Goal: Feedback & Contribution: Submit feedback/report problem

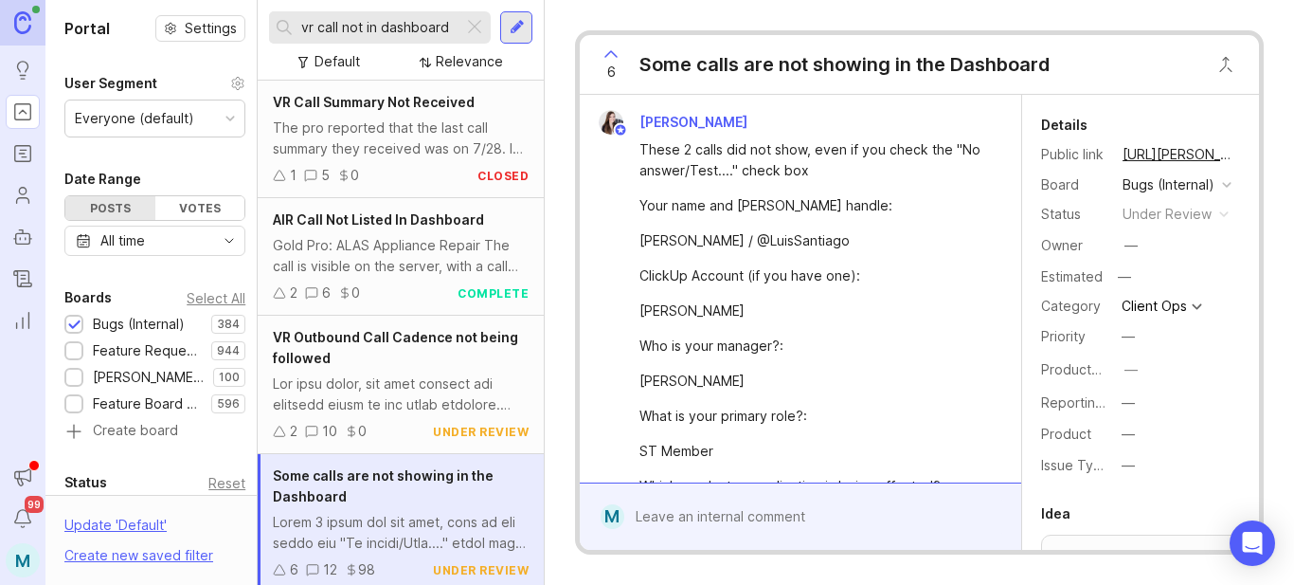
scroll to position [1895, 0]
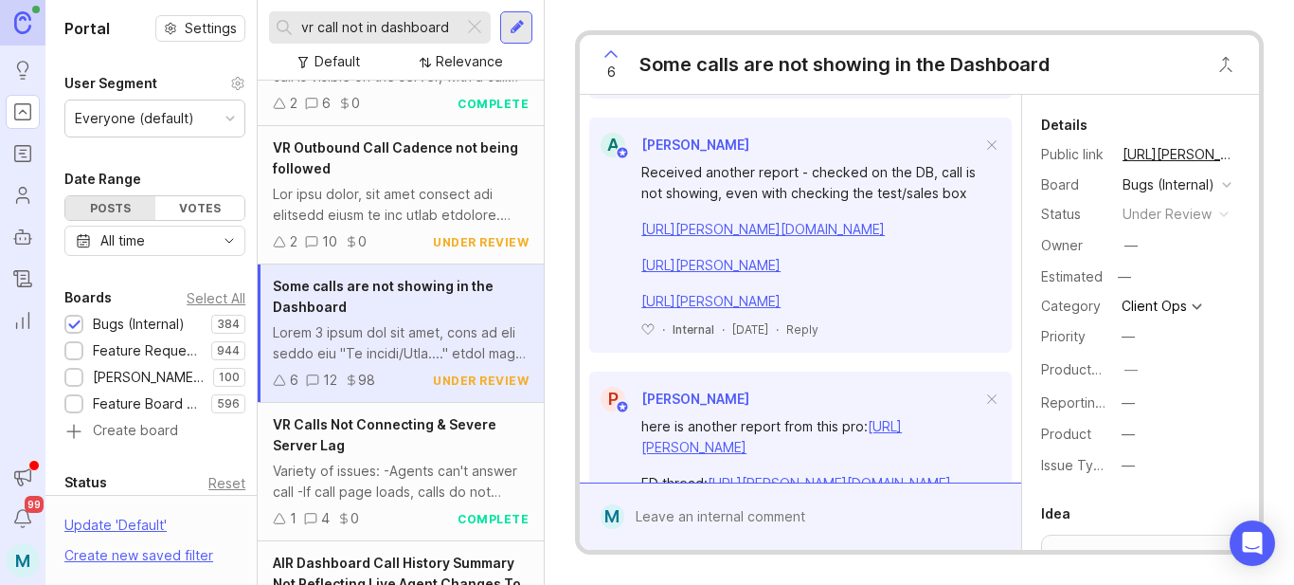
click at [474, 30] on div at bounding box center [474, 27] width 23 height 25
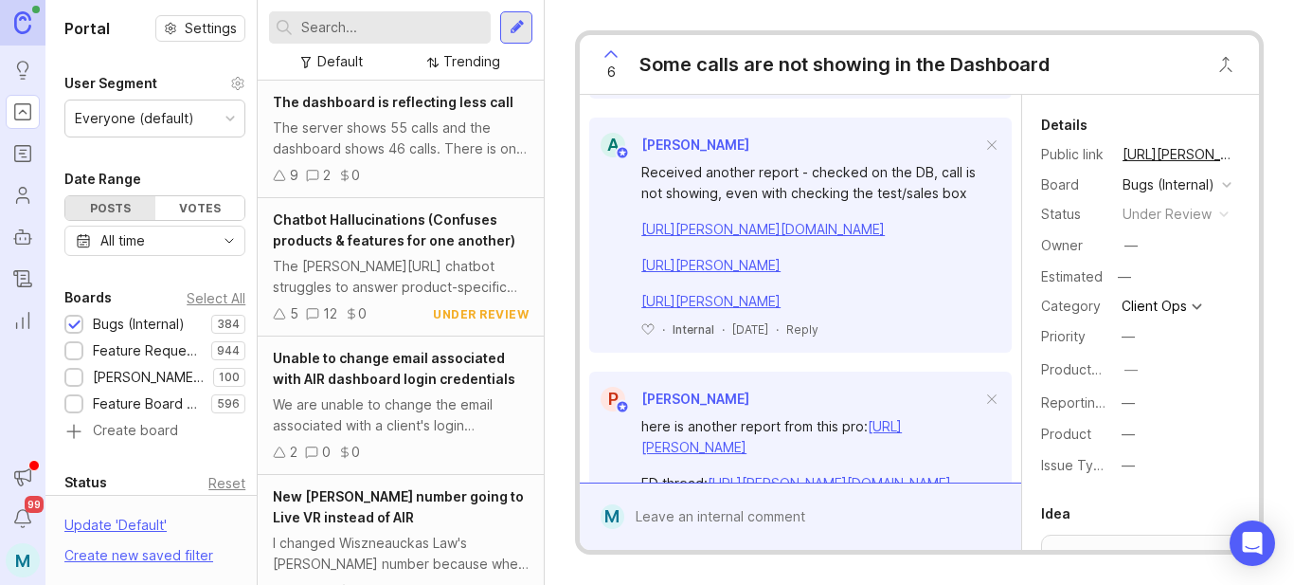
scroll to position [402, 0]
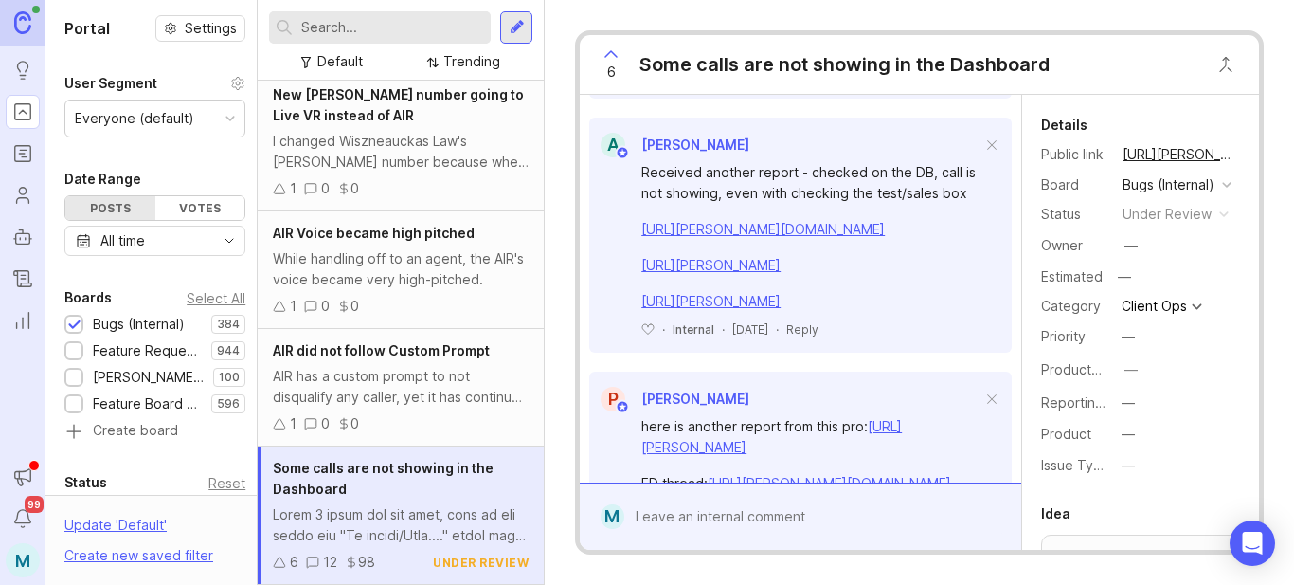
click at [447, 26] on input "text" at bounding box center [392, 27] width 182 height 21
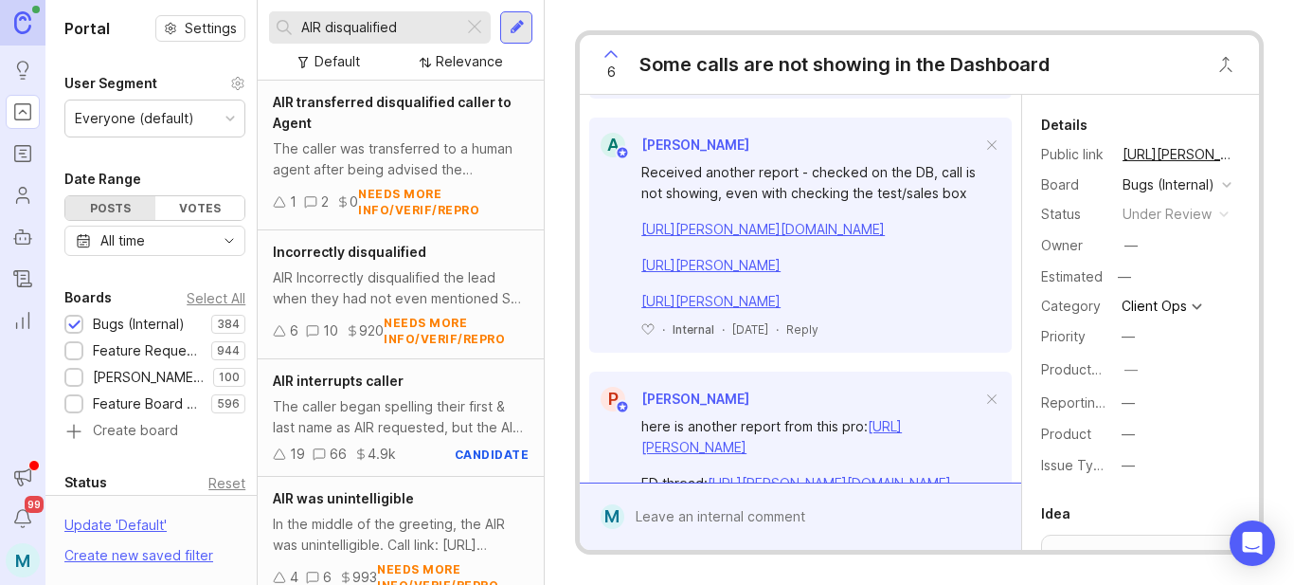
click at [430, 283] on div "AIR Incorrectly disqualified the lead when they had not even mentioned SA and w…" at bounding box center [401, 288] width 256 height 42
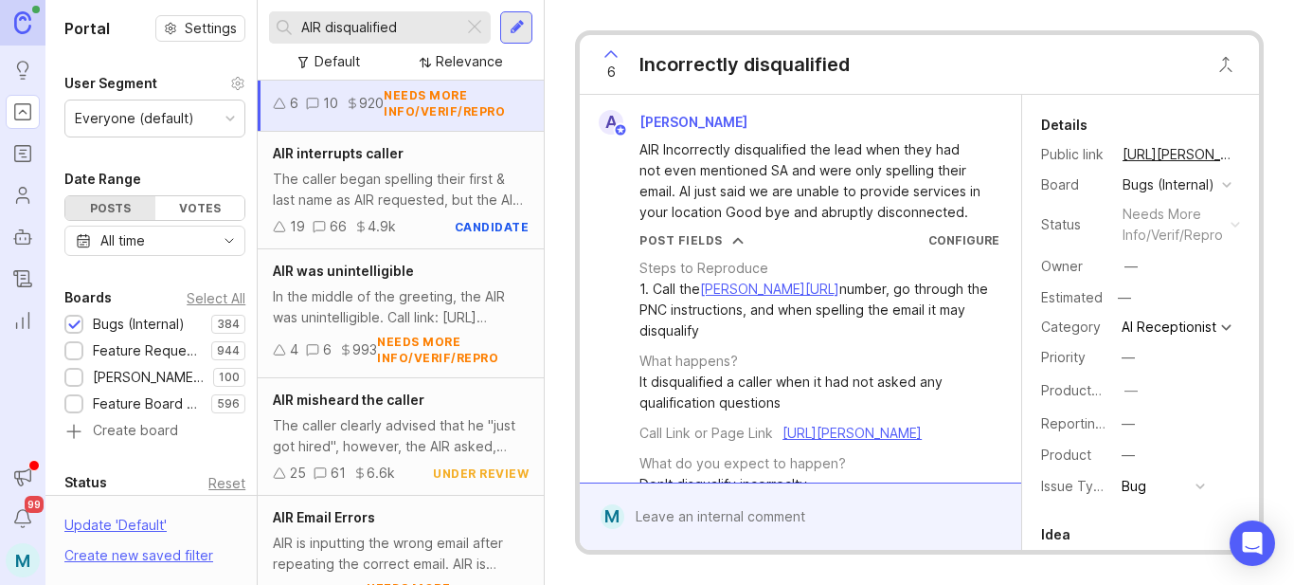
scroll to position [284, 0]
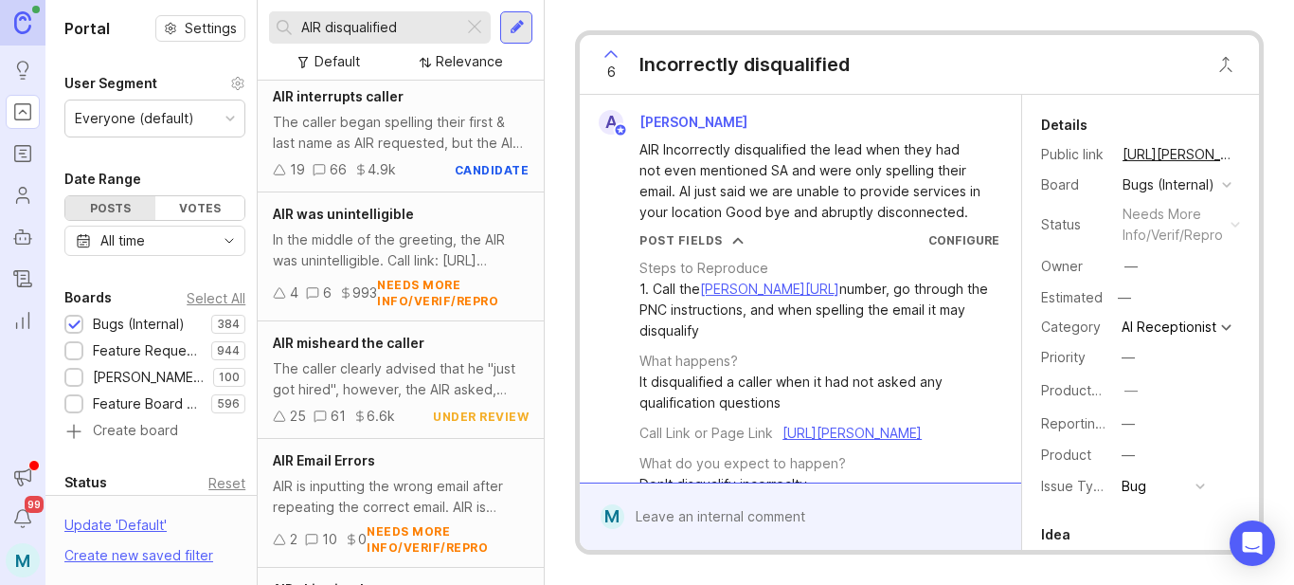
click at [328, 29] on input "AIR disqualified" at bounding box center [378, 27] width 154 height 21
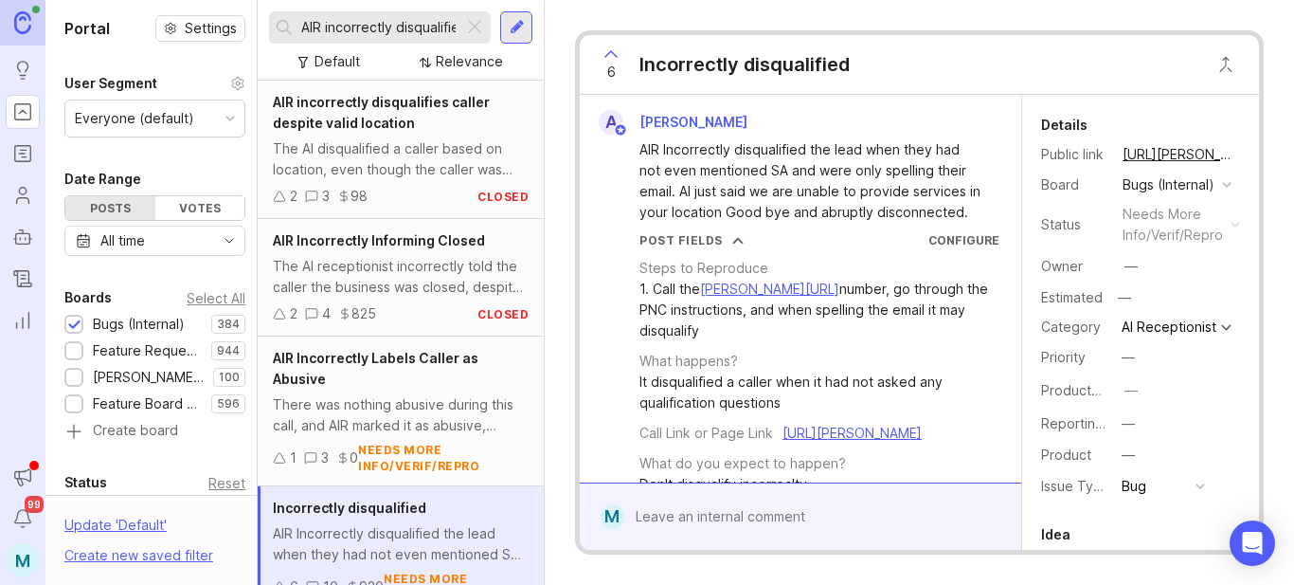
type input "AIR incorrectly disqualified"
click at [513, 25] on div at bounding box center [517, 27] width 15 height 17
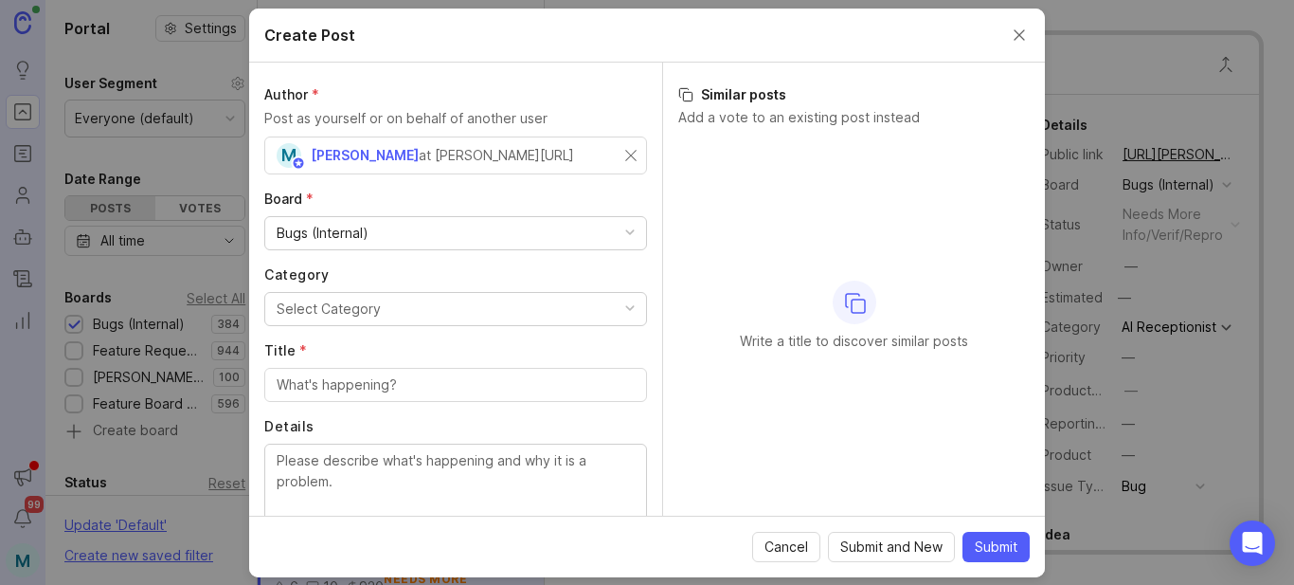
click at [545, 159] on div "M [PERSON_NAME] at [PERSON_NAME][URL]" at bounding box center [451, 155] width 349 height 25
click at [622, 159] on div "M [PERSON_NAME] at [PERSON_NAME][URL]" at bounding box center [455, 155] width 383 height 38
click at [609, 154] on div "M [PERSON_NAME] at [PERSON_NAME][URL]" at bounding box center [451, 155] width 349 height 25
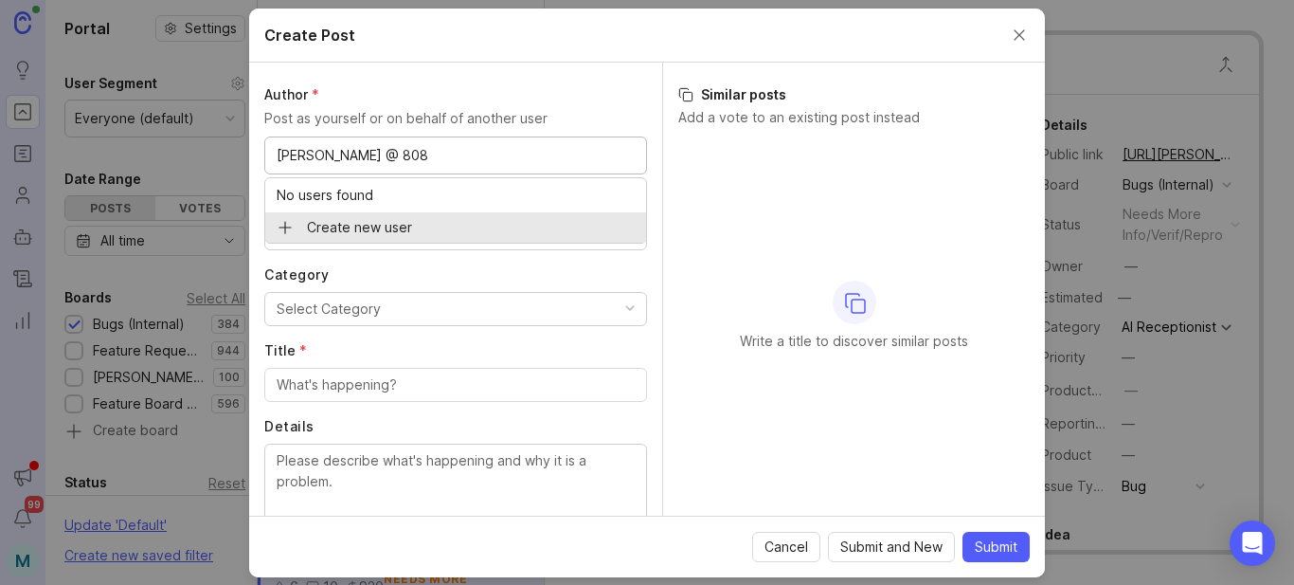
type input "[PERSON_NAME] @ 808"
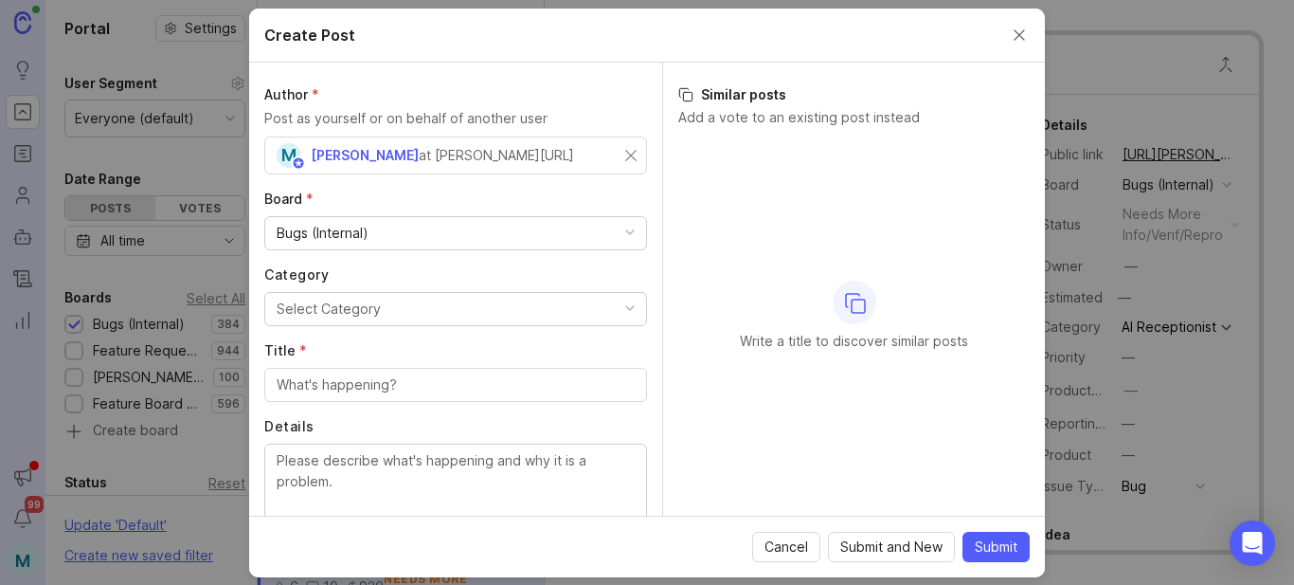
click at [622, 157] on div "M [PERSON_NAME] at [PERSON_NAME][URL]" at bounding box center [455, 155] width 383 height 38
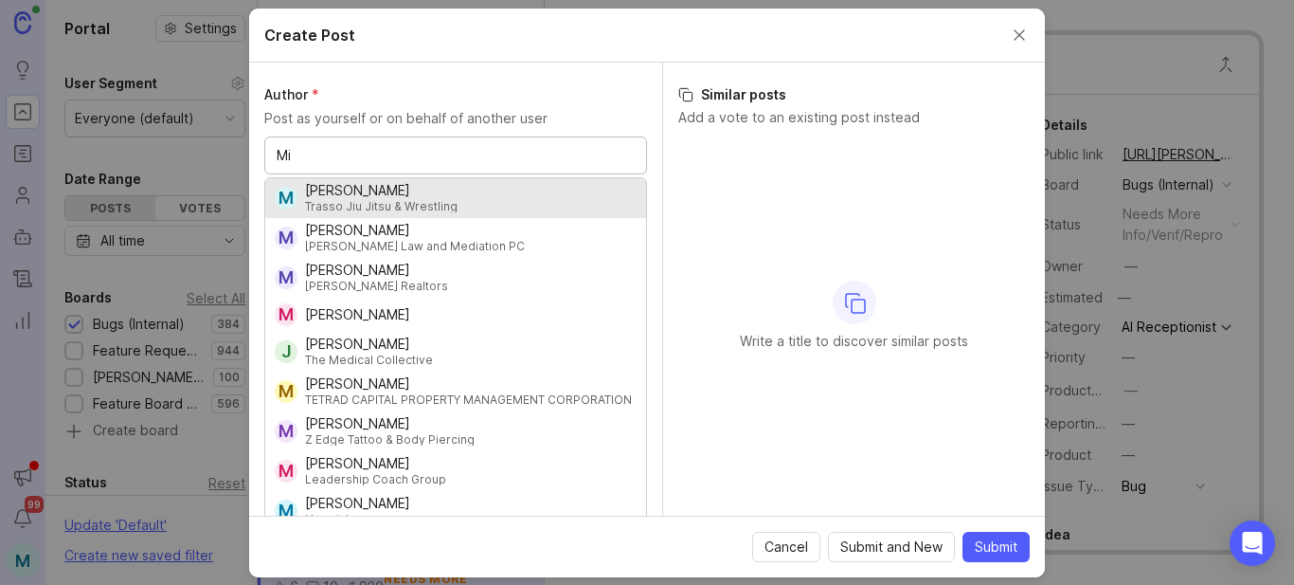
type input "M"
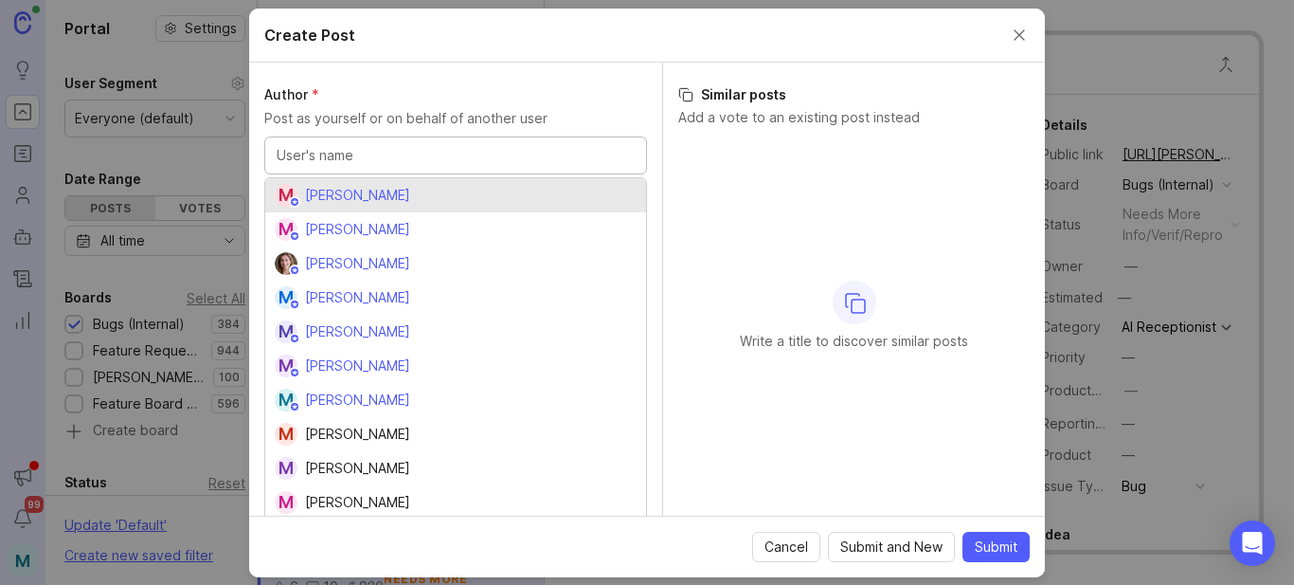
click at [1017, 36] on button "Close create post modal" at bounding box center [1019, 35] width 21 height 21
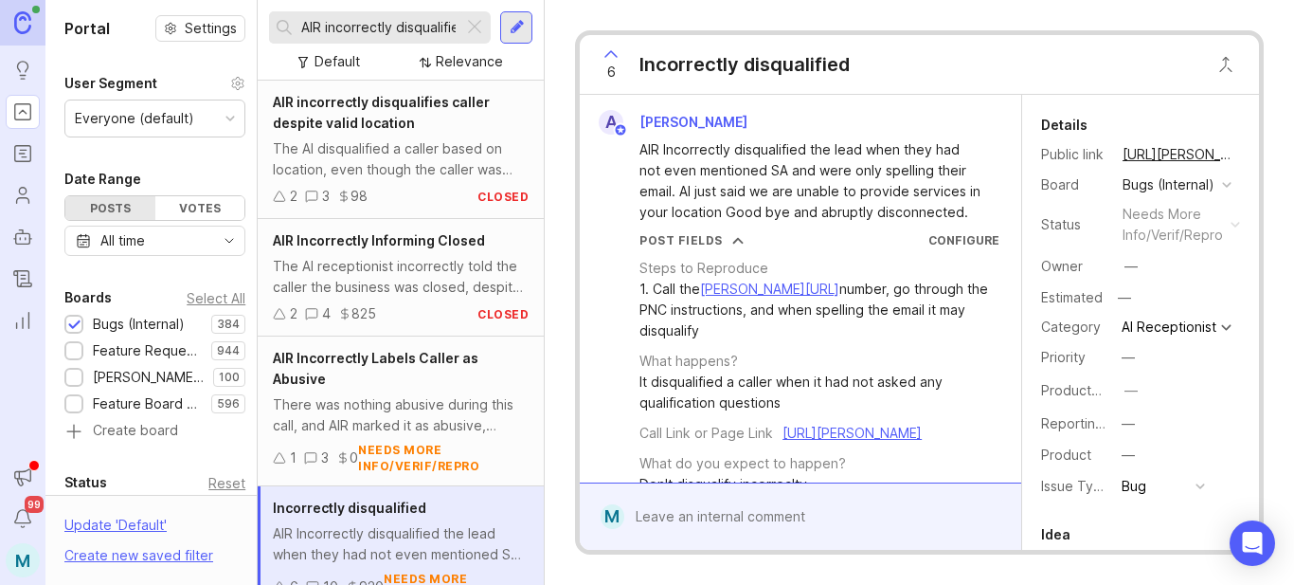
click at [513, 24] on div at bounding box center [517, 27] width 15 height 17
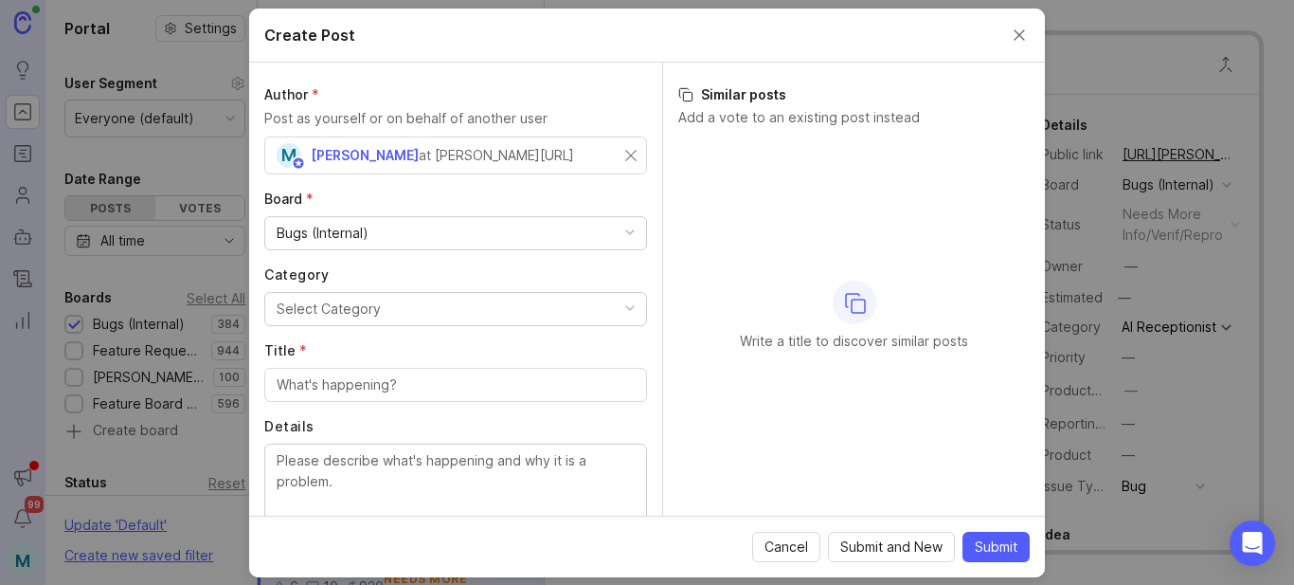
click at [411, 316] on button "Select Category" at bounding box center [455, 309] width 383 height 34
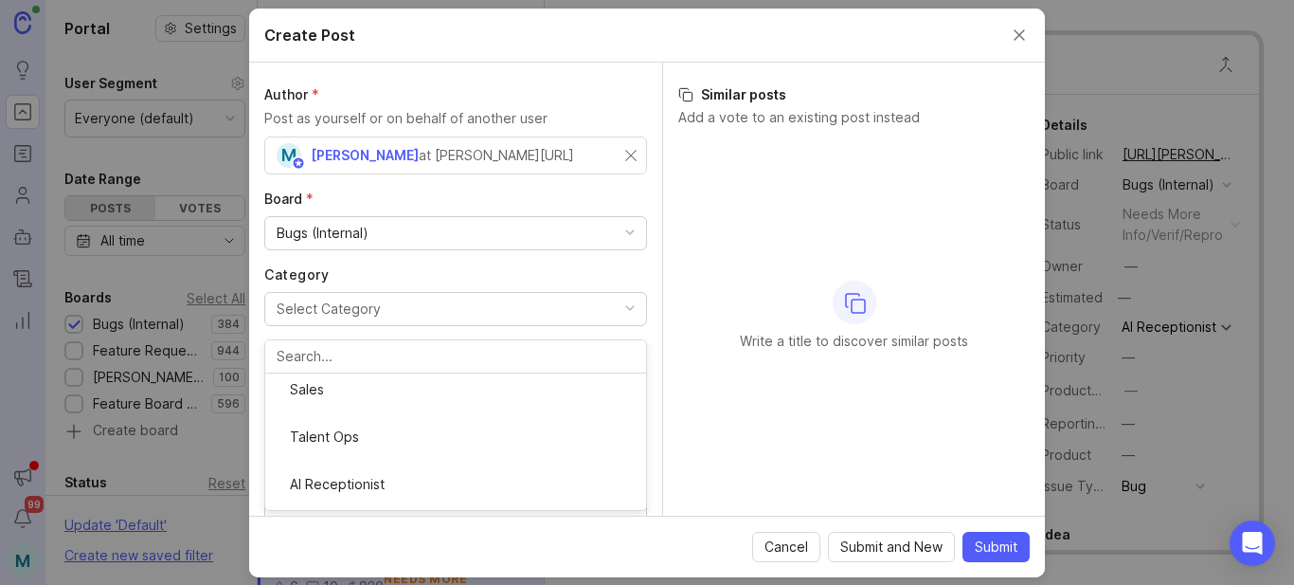
scroll to position [345, 0]
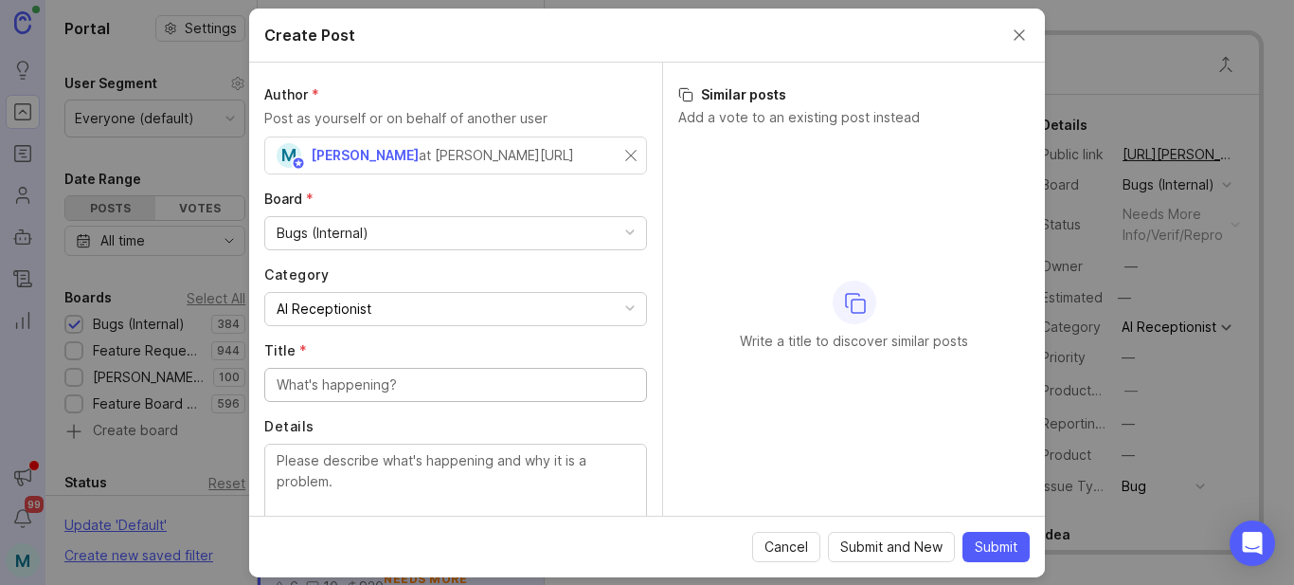
click at [477, 389] on input "Title *" at bounding box center [456, 384] width 358 height 21
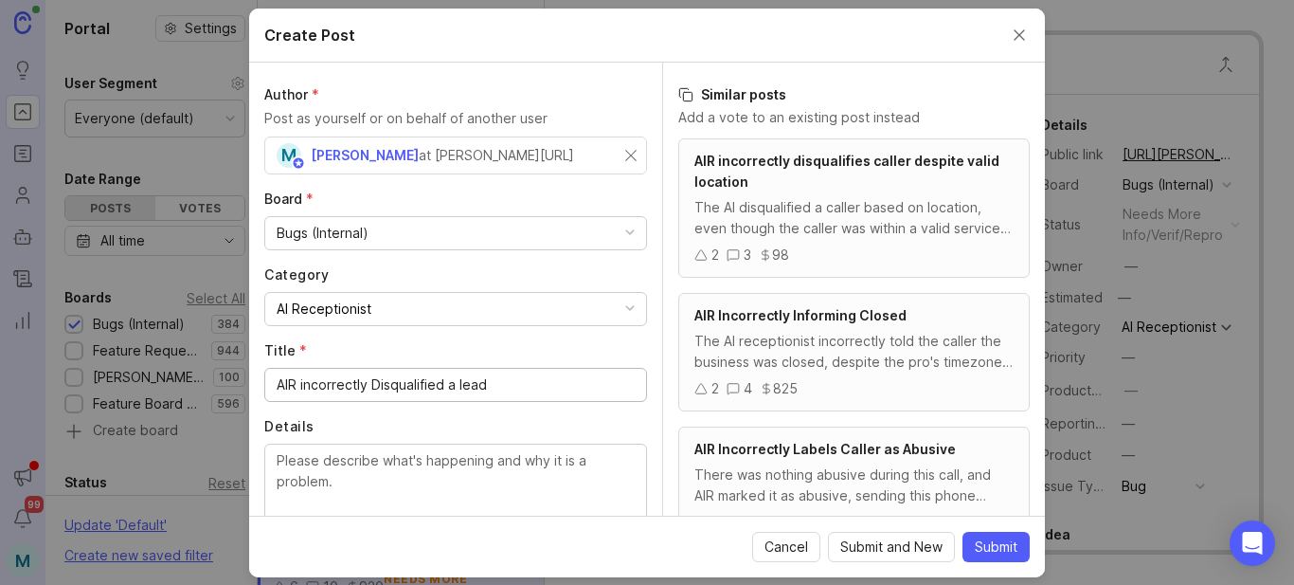
click at [376, 383] on input "AIR incorrectly Disqualified a lead" at bounding box center [456, 384] width 358 height 21
type input "AIR incorrectly disqualified a lead"
click at [436, 483] on textarea "Details" at bounding box center [456, 481] width 358 height 63
click at [395, 460] on textarea "The pro handles crominal matters" at bounding box center [456, 481] width 358 height 63
click at [522, 469] on textarea "The pro handles criminal matters" at bounding box center [456, 481] width 358 height 63
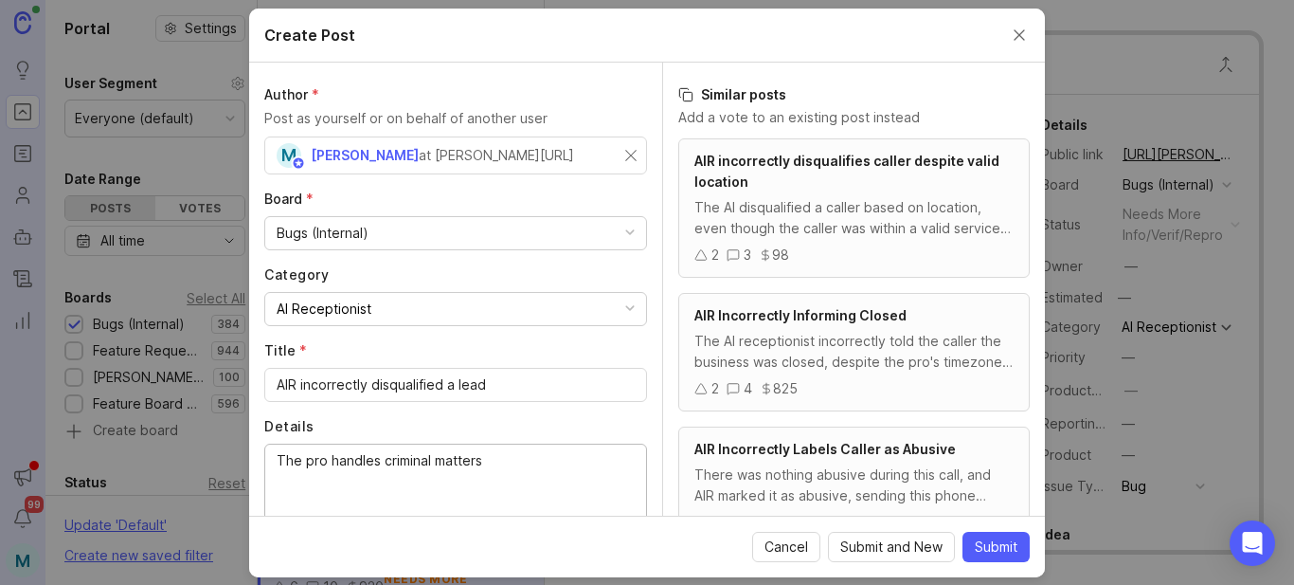
click at [385, 462] on textarea "The pro handles criminal matters" at bounding box center [456, 481] width 358 height 63
click at [450, 460] on textarea "The pro handles all criminal matters" at bounding box center [456, 481] width 358 height 63
click at [578, 450] on textarea "The pro handles all criminal defense matters" at bounding box center [456, 481] width 358 height 63
click at [377, 477] on textarea "The pro handles all criminal defense matters and it is listed in their ABout an…" at bounding box center [456, 481] width 358 height 63
click at [546, 482] on textarea "The pro handles all criminal defense matters and it is listed in their About an…" at bounding box center [456, 481] width 358 height 63
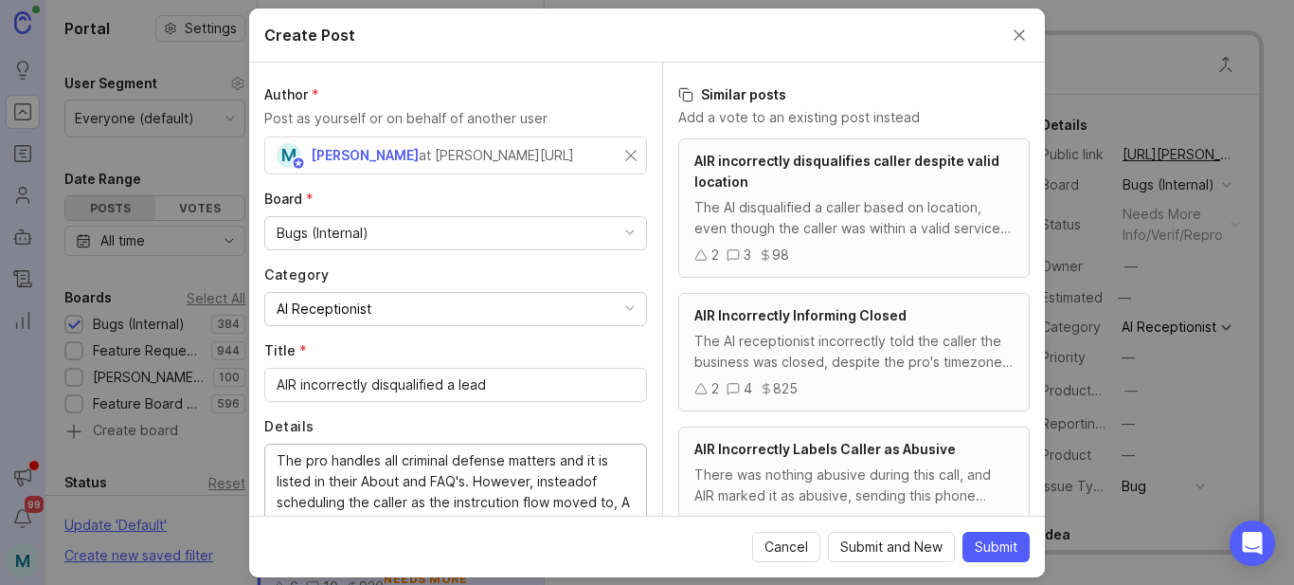
scroll to position [16, 0]
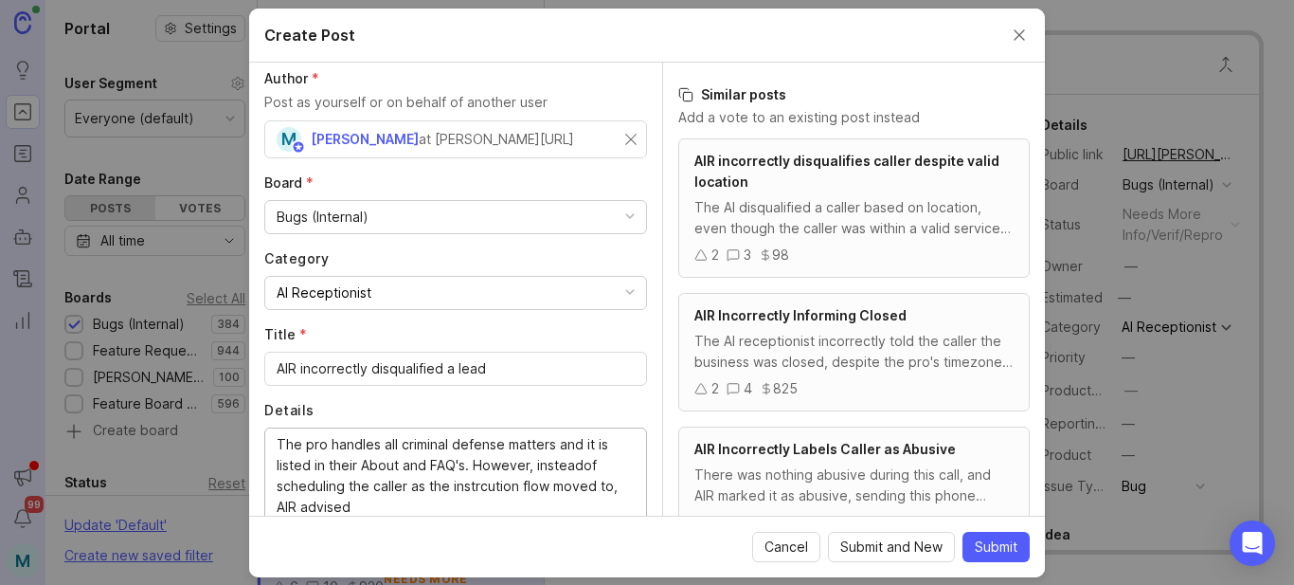
click at [484, 471] on textarea "The pro handles all criminal defense matters and it is listed in their About an…" at bounding box center [456, 475] width 358 height 83
click at [493, 491] on textarea "The pro handles all criminal defense matters and it is listed in their About an…" at bounding box center [456, 475] width 358 height 83
click at [0, 0] on lt-strong "uc" at bounding box center [0, 0] width 0 height 0
click at [569, 463] on textarea "The pro handles all criminal defense matters and it is listed in their About an…" at bounding box center [456, 475] width 358 height 83
click at [0, 0] on lt-em "instead of" at bounding box center [0, 0] width 0 height 0
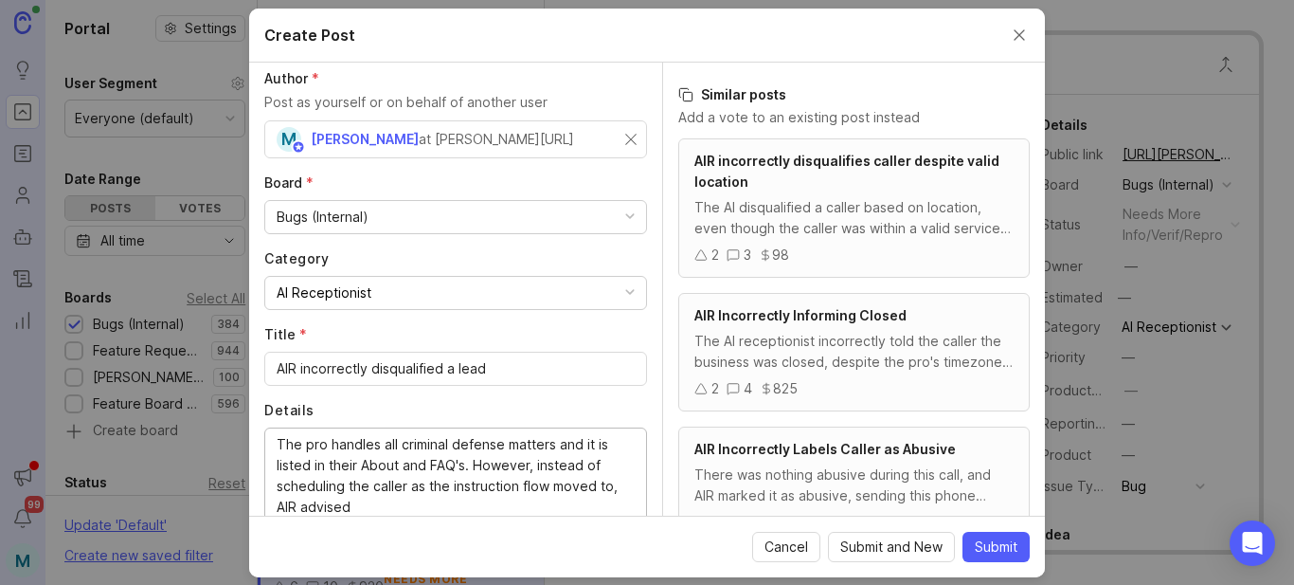
click at [400, 504] on textarea "The pro handles all criminal defense matters and it is listed in their About an…" at bounding box center [456, 475] width 358 height 83
drag, startPoint x: 463, startPoint y: 506, endPoint x: 396, endPoint y: 502, distance: 67.4
click at [396, 502] on textarea "The pro handles all criminal defense matters and it is listed in their About an…" at bounding box center [456, 475] width 358 height 83
paste textarea "that the firm is unable to assist with this type of case and recommended reachi…"
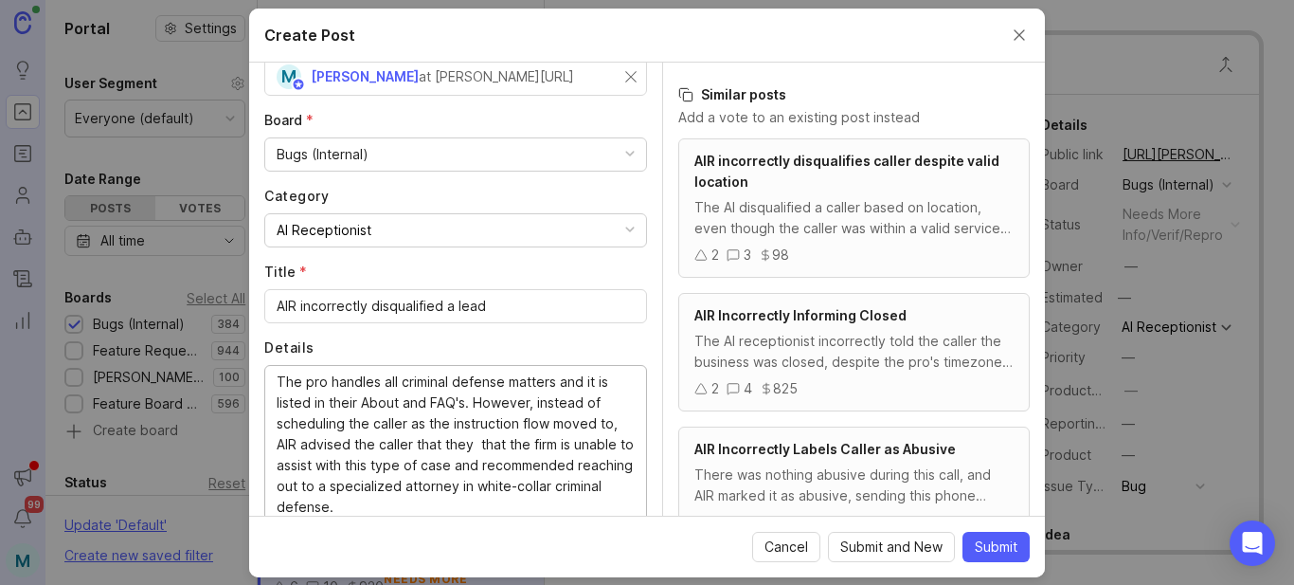
drag, startPoint x: 437, startPoint y: 442, endPoint x: 501, endPoint y: 441, distance: 64.4
click at [501, 441] on textarea "The pro handles all criminal defense matters and it is listed in their About an…" at bounding box center [456, 444] width 358 height 146
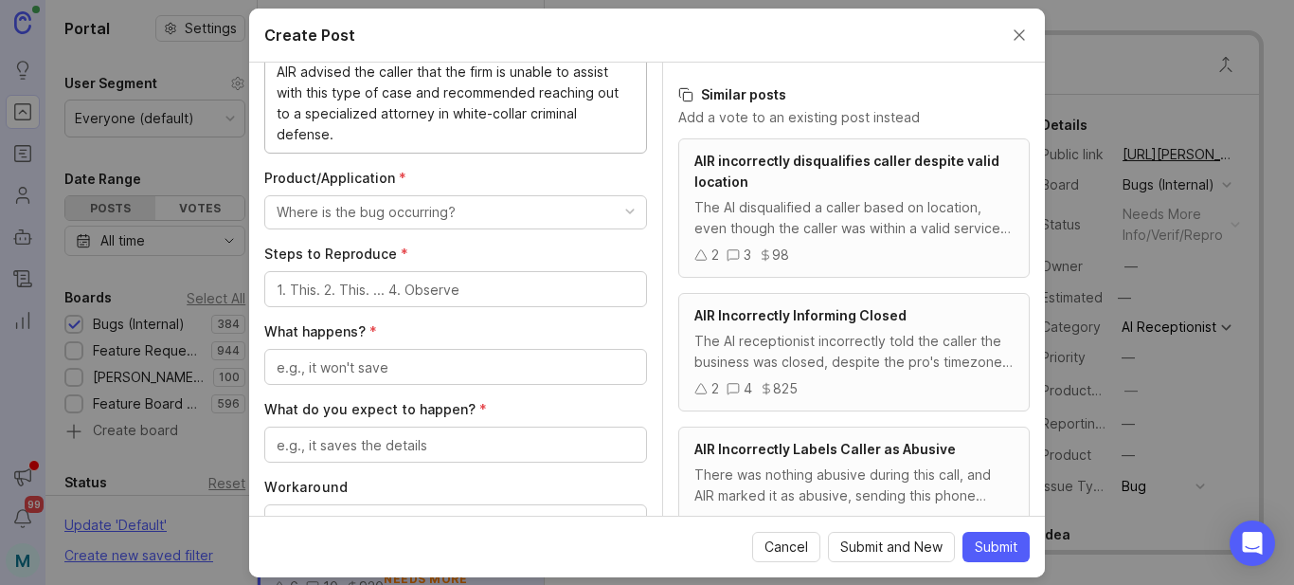
scroll to position [458, 0]
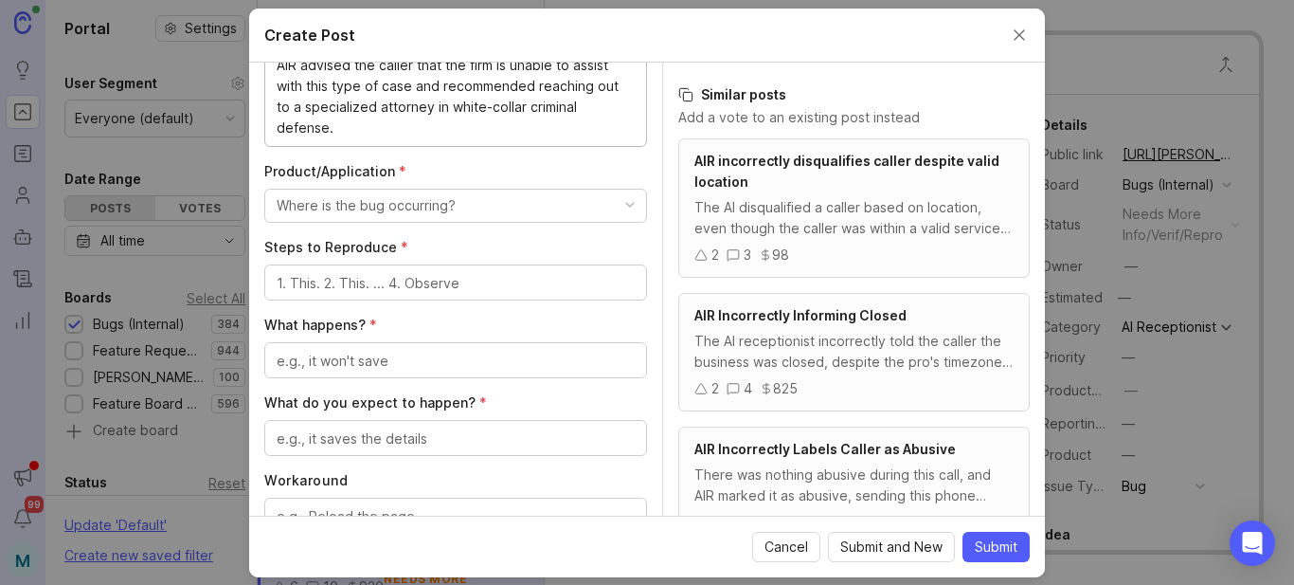
type textarea "The pro handles all criminal defense matters and it is listed in their About an…"
click at [439, 205] on div "Where is the bug occurring?" at bounding box center [366, 205] width 179 height 21
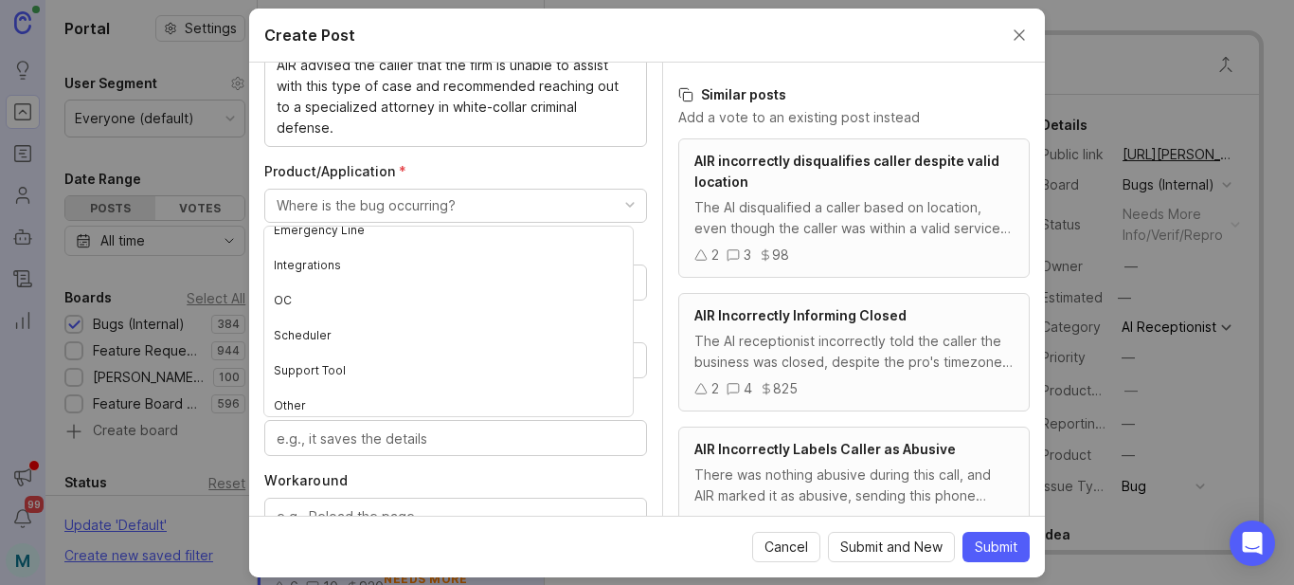
scroll to position [231, 0]
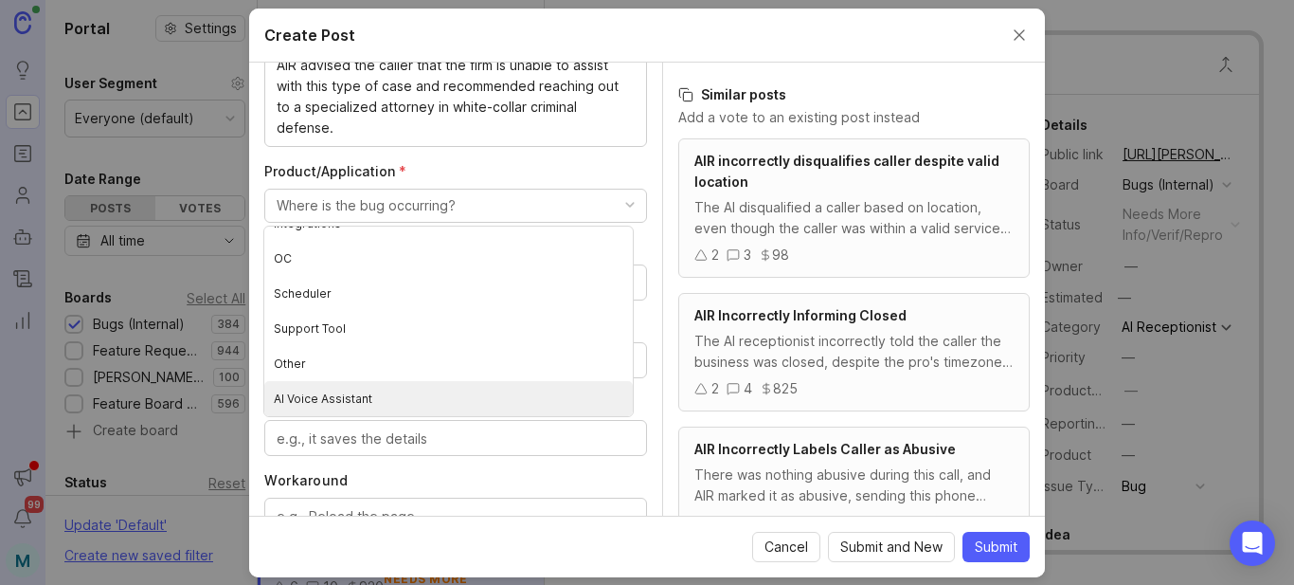
click at [354, 398] on Assistant "AI Voice Assistant" at bounding box center [448, 398] width 369 height 35
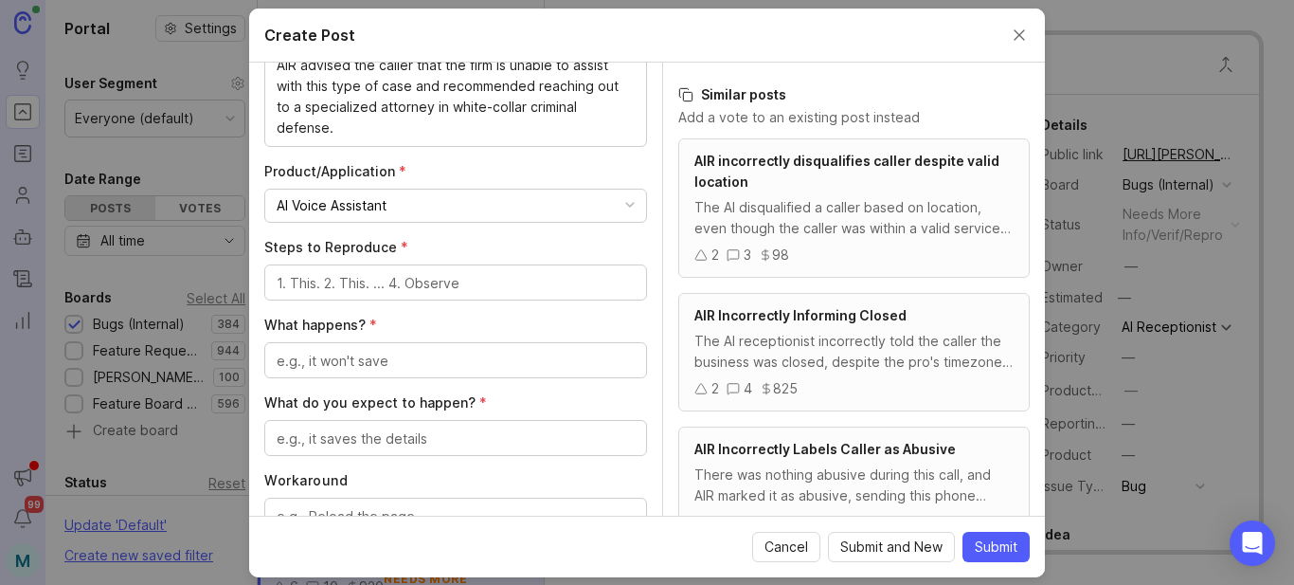
click at [399, 294] on div at bounding box center [455, 282] width 383 height 36
click at [472, 275] on textarea "Steps to Reproduce *" at bounding box center [456, 283] width 358 height 21
click at [428, 275] on textarea "Steps to Reproduce *" at bounding box center [456, 283] width 358 height 21
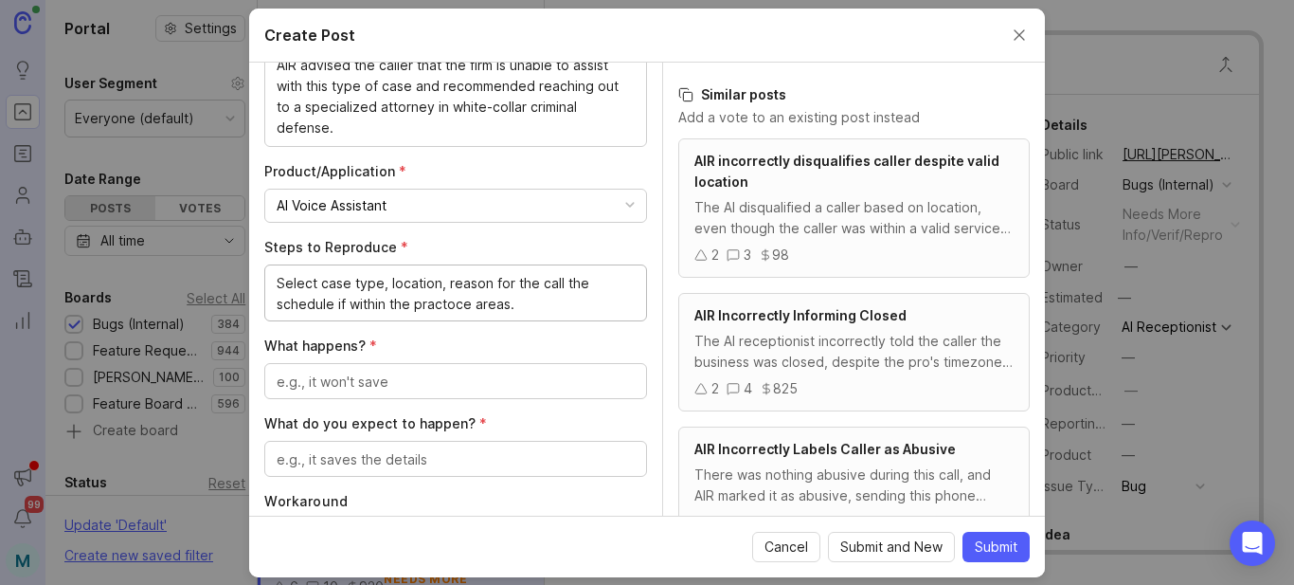
click at [463, 300] on textarea "Select case type, location, reason for the call the schedule if within the prac…" at bounding box center [456, 294] width 358 height 42
click at [0, 0] on lt-span "pract i ce" at bounding box center [0, 0] width 0 height 0
type textarea "Select case type, location, reason for the call the schedule if within the prac…"
click at [419, 386] on textarea "What happens? *" at bounding box center [456, 381] width 358 height 21
type textarea "T"
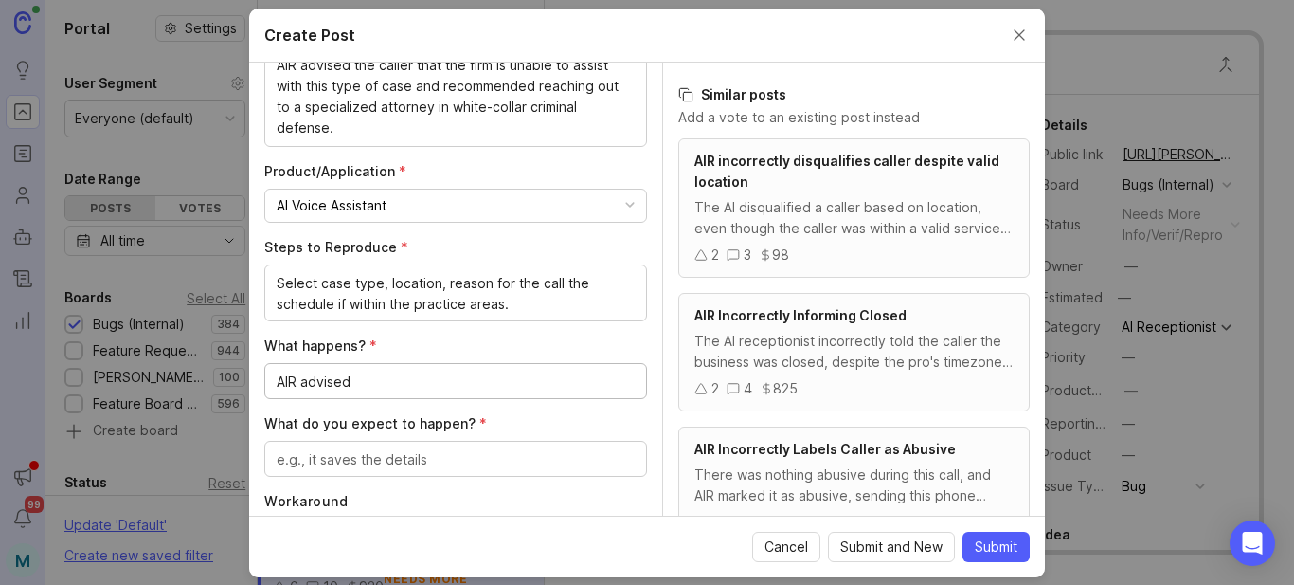
paste textarea "that the firm is unable to assist with this type of case and recommended reachi…"
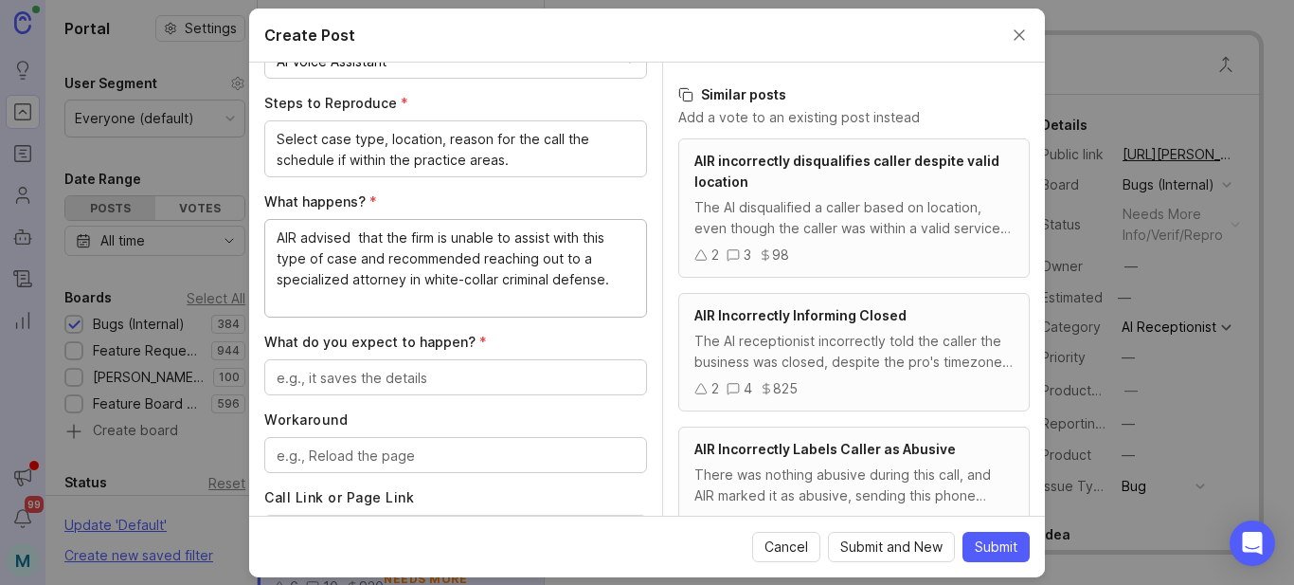
scroll to position [647, 0]
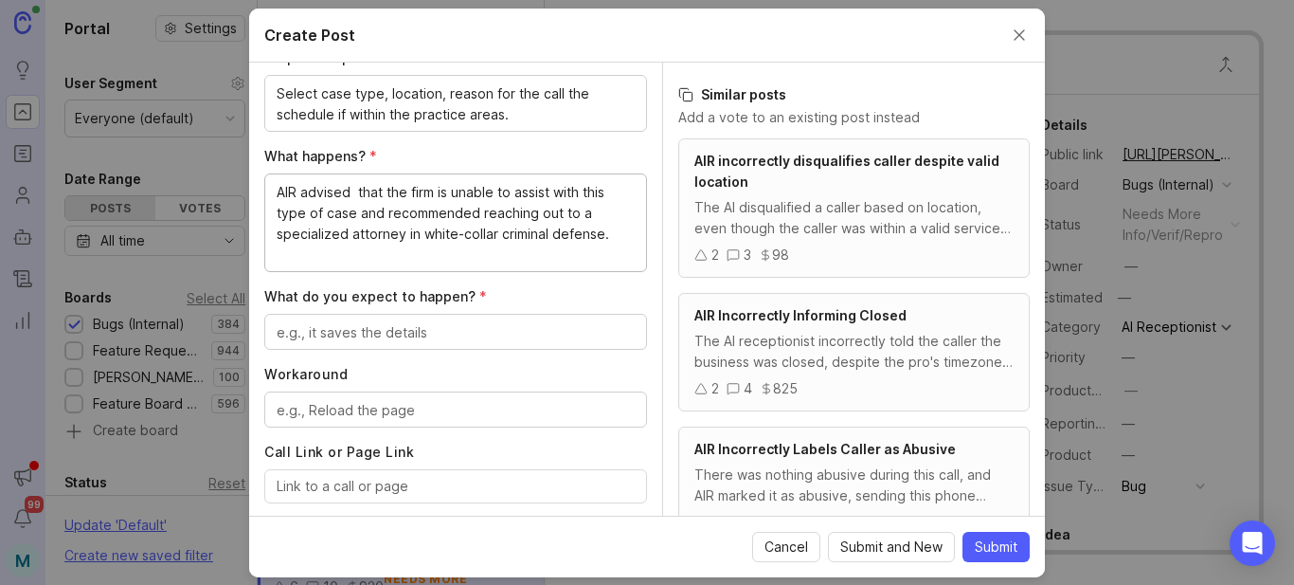
type textarea "AIR advised that the firm is unable to assist with this type of case and recomm…"
click at [496, 328] on textarea "What do you expect to happen? *" at bounding box center [456, 332] width 358 height 21
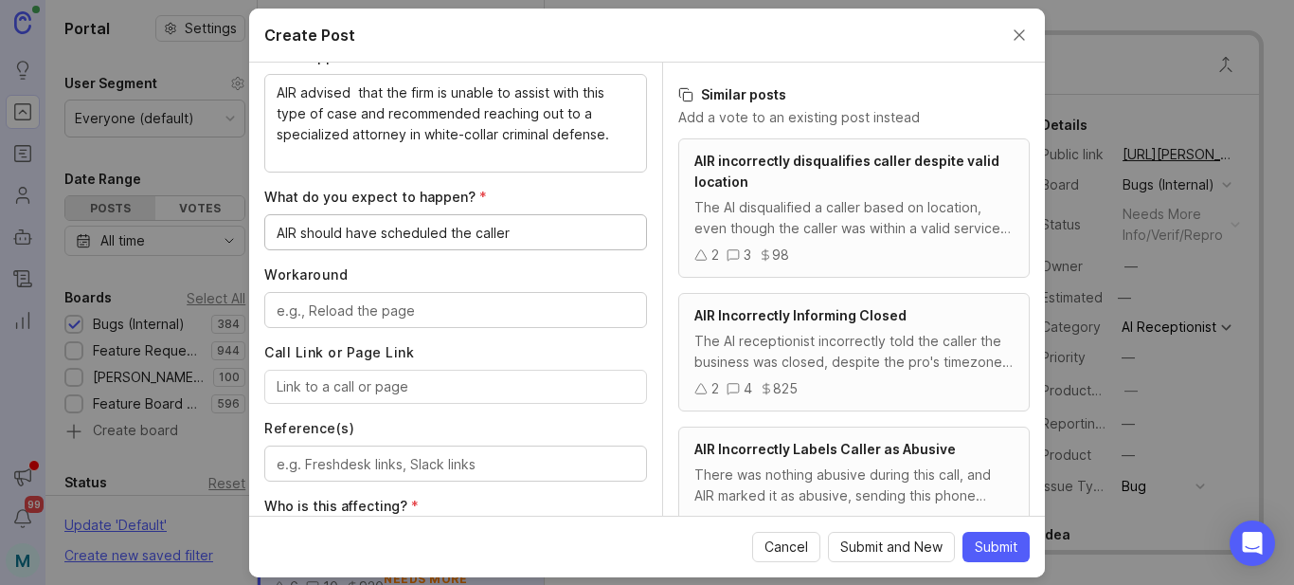
scroll to position [837, 0]
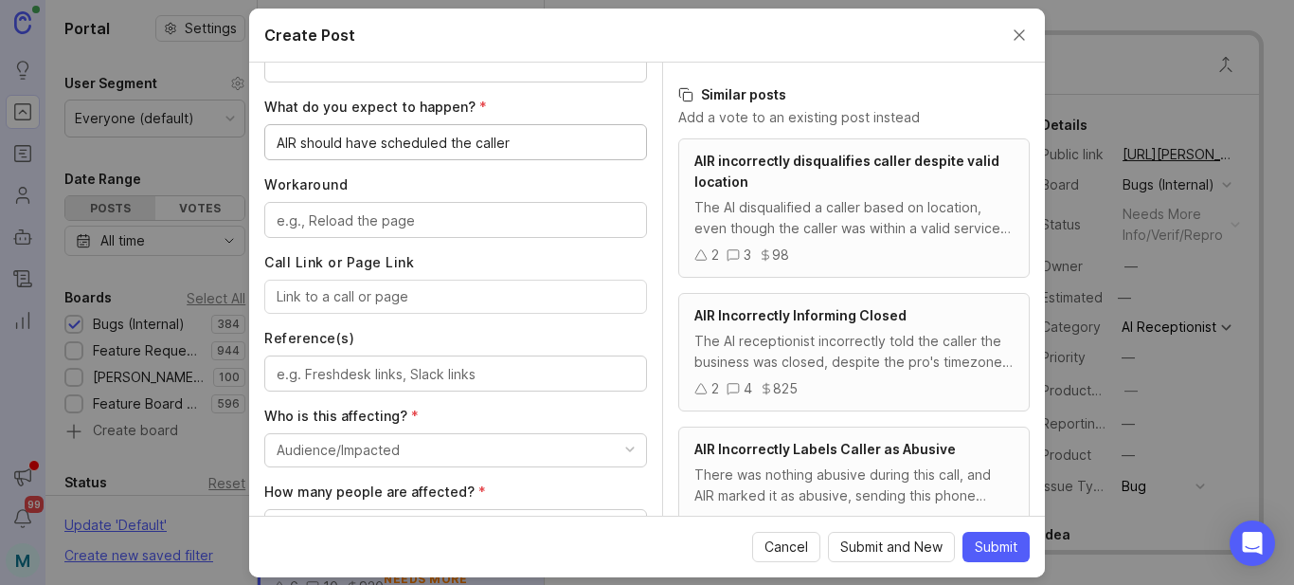
type textarea "AIR should have scheduled the caller"
click at [452, 284] on div at bounding box center [455, 296] width 383 height 34
paste input "[URL][PERSON_NAME]"
type input "[URL][PERSON_NAME]"
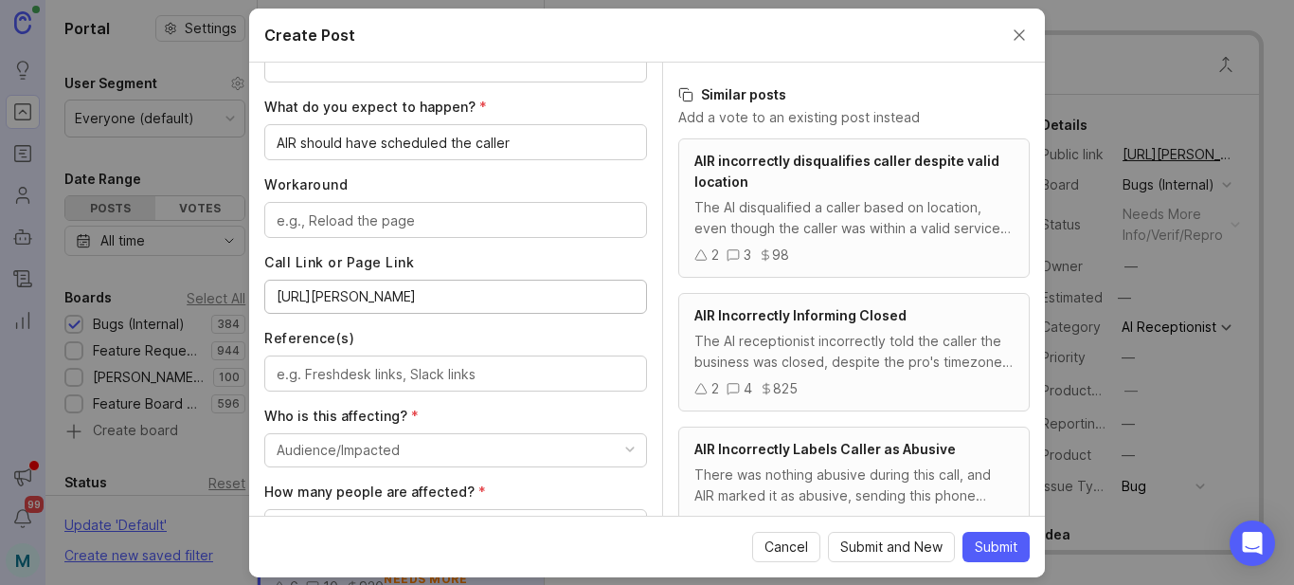
click at [400, 384] on textarea "Reference(s)" at bounding box center [456, 374] width 358 height 21
paste textarea "[URL][PERSON_NAME][DOMAIN_NAME]"
type textarea "[URL][PERSON_NAME][DOMAIN_NAME]"
click at [469, 449] on button "Audience/Impacted" at bounding box center [455, 450] width 383 height 34
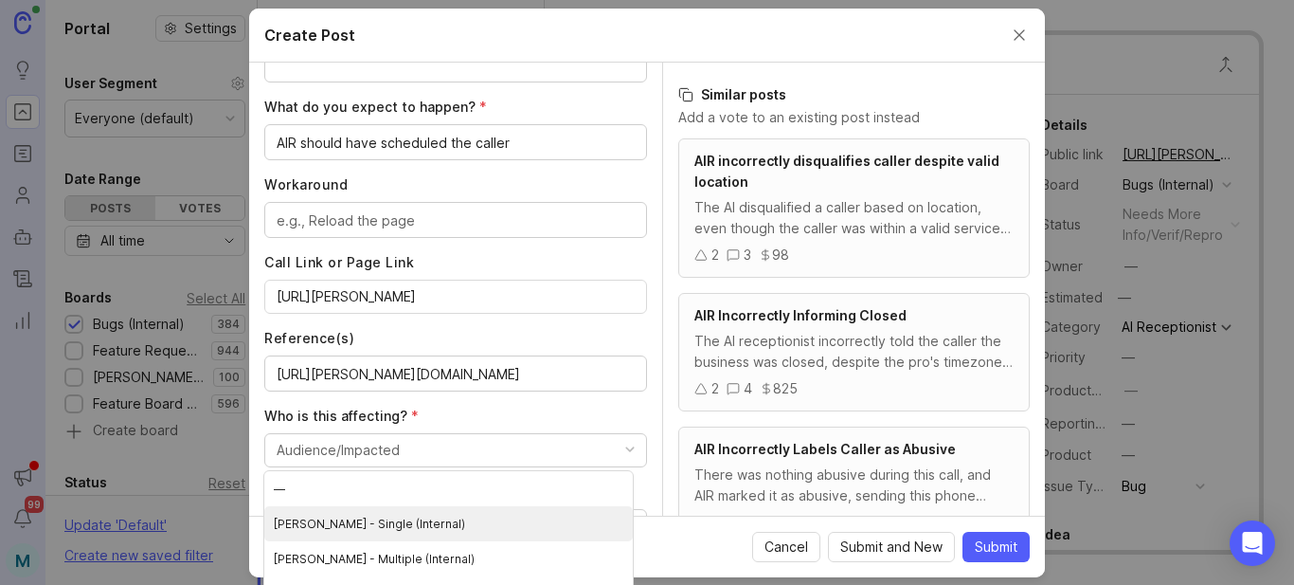
scroll to position [56, 0]
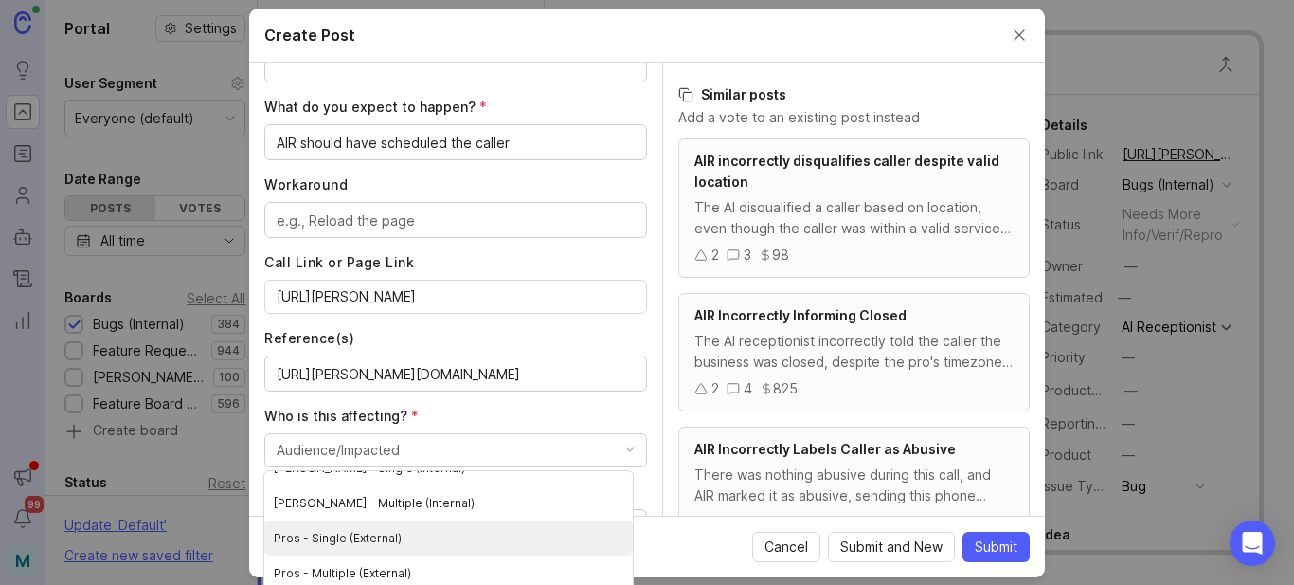
click at [387, 539] on \(External\) "Pros - Single (External)" at bounding box center [448, 537] width 369 height 35
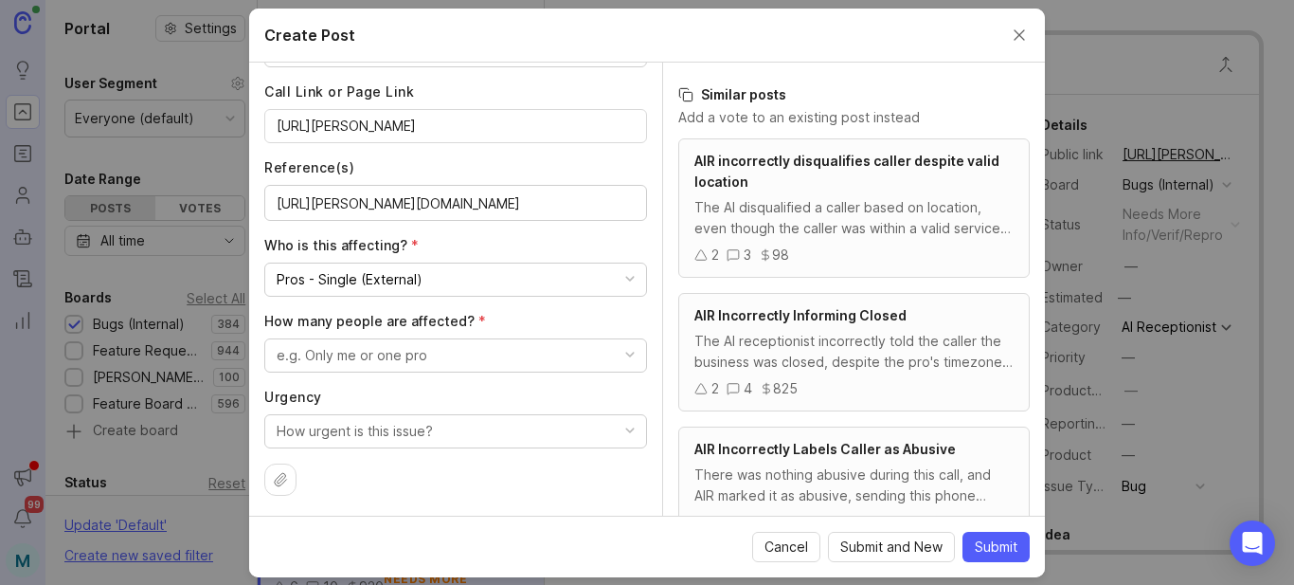
scroll to position [1010, 0]
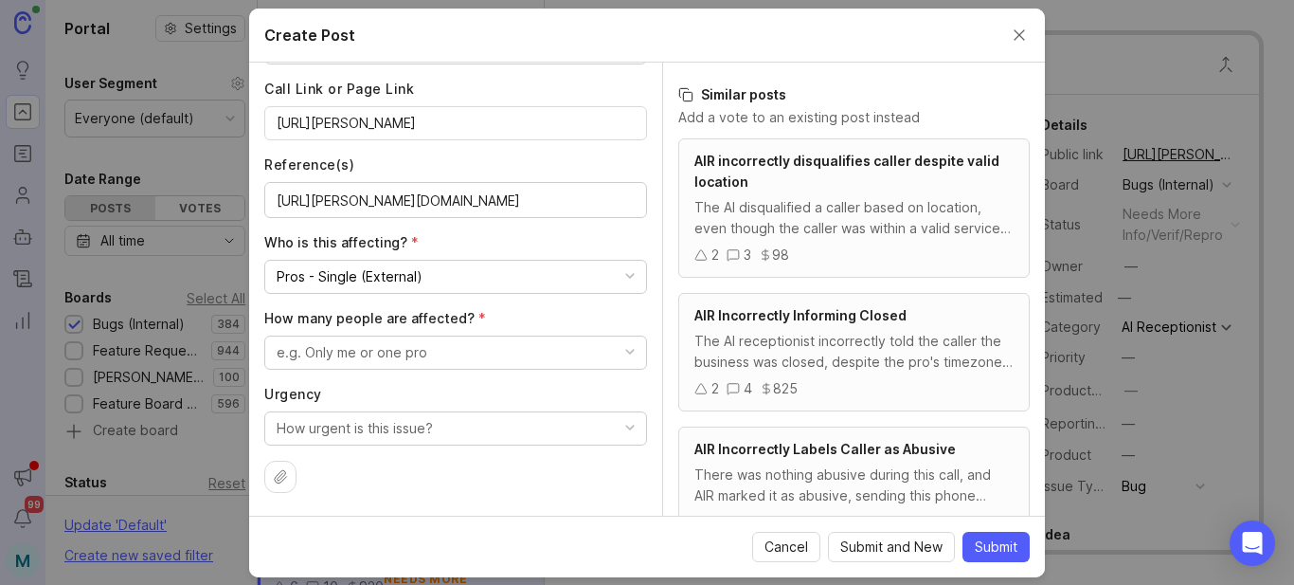
click at [473, 354] on button "e.g. Only me or one pro" at bounding box center [455, 352] width 383 height 34
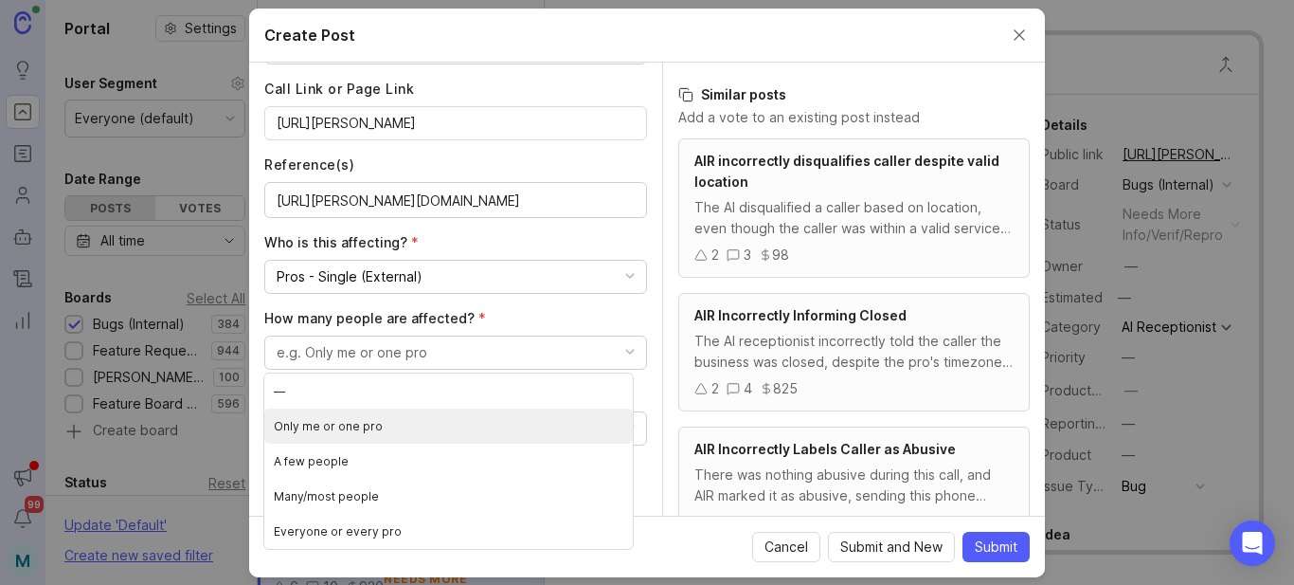
click at [324, 432] on pro "Only me or one pro" at bounding box center [448, 425] width 369 height 35
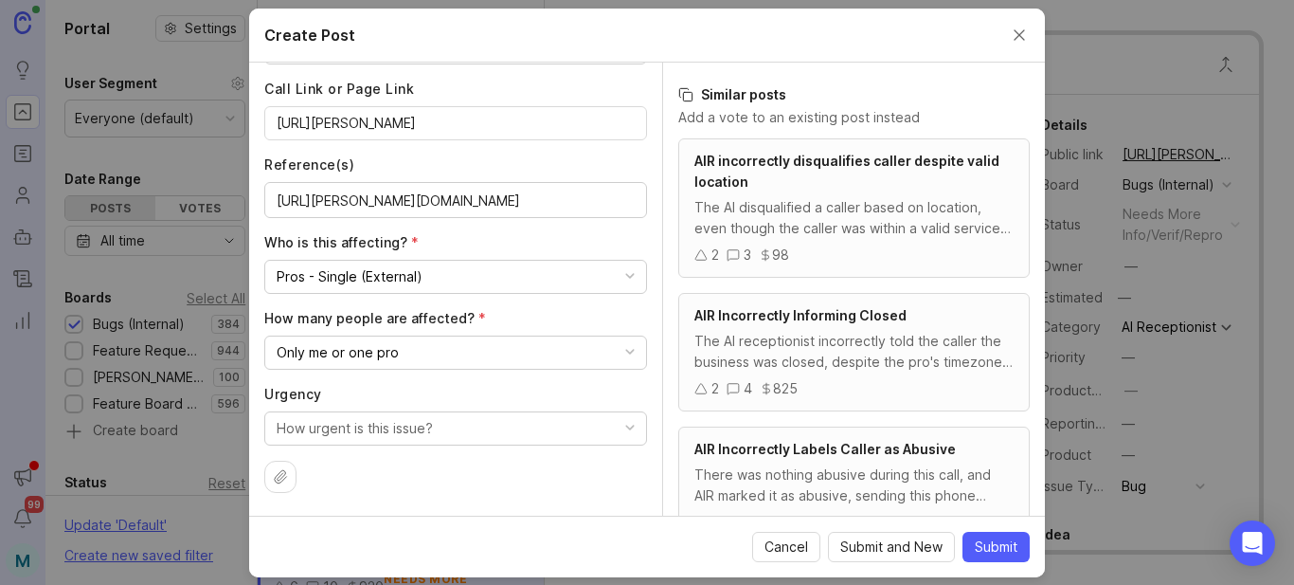
click at [497, 425] on button "How urgent is this issue?" at bounding box center [455, 428] width 383 height 34
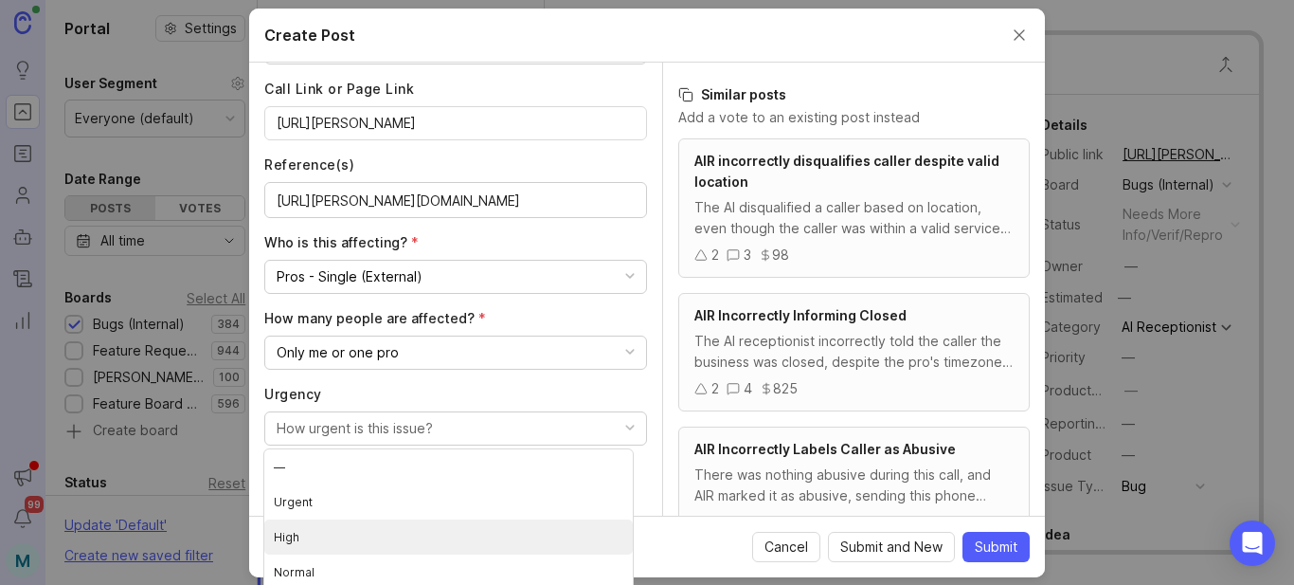
click at [304, 537] on li "High" at bounding box center [448, 536] width 369 height 35
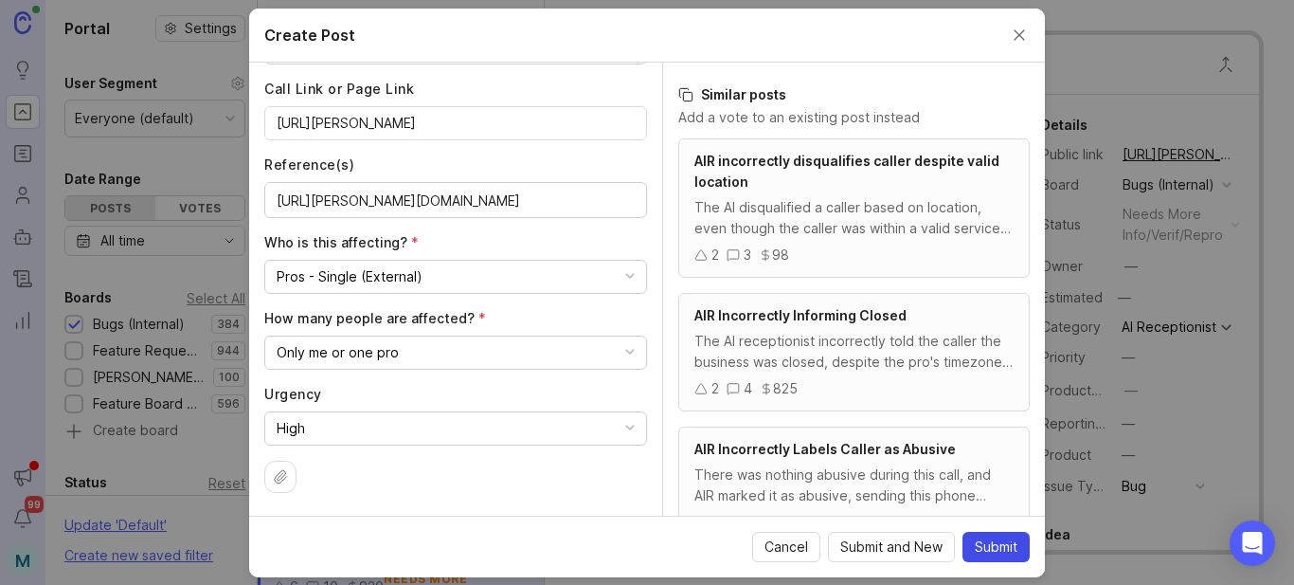
click at [1007, 556] on button "Submit" at bounding box center [996, 546] width 67 height 30
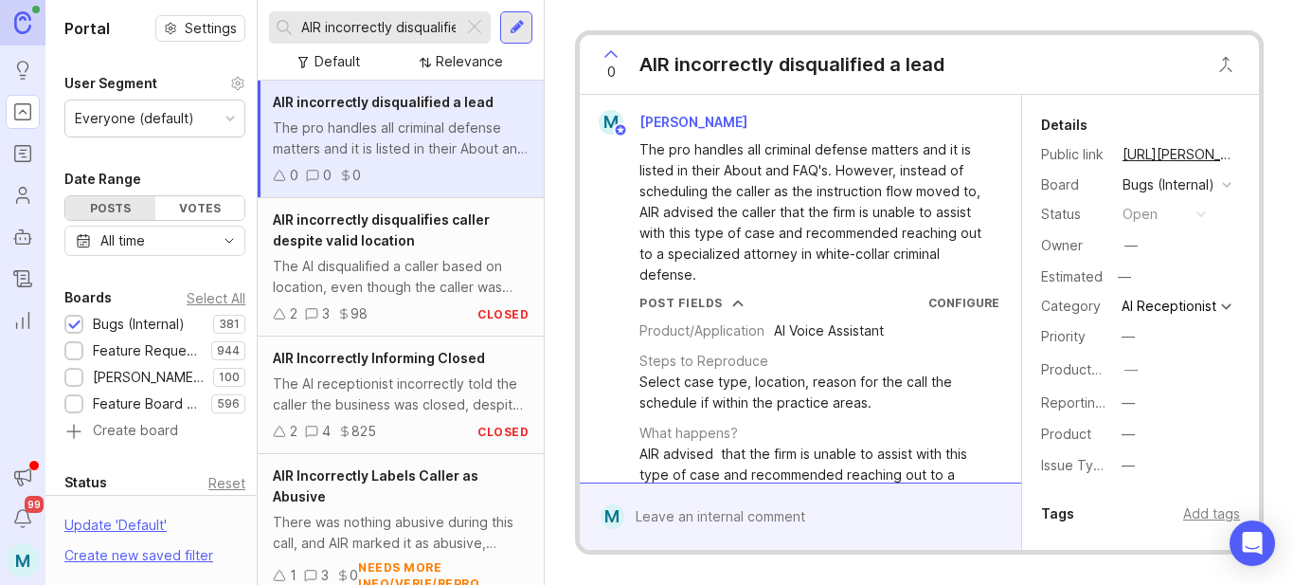
click at [1240, 159] on button "copy icon" at bounding box center [1253, 154] width 27 height 27
